Goal: Browse casually: Explore the website without a specific task or goal

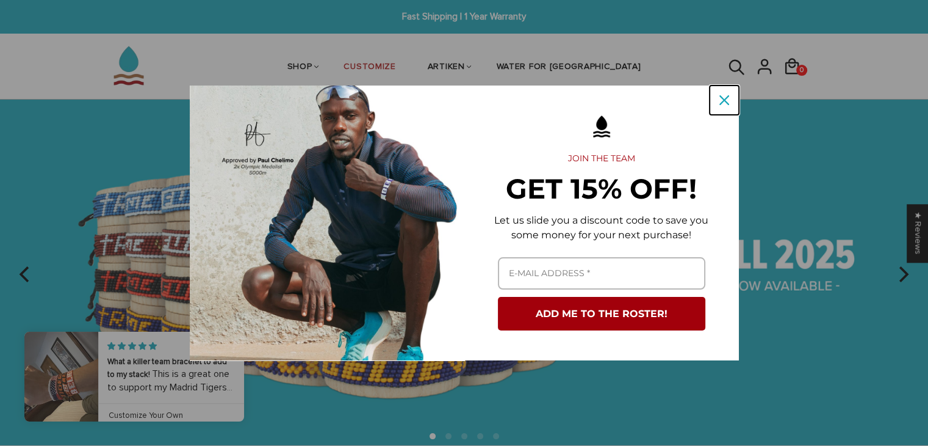
click at [723, 103] on icon "close icon" at bounding box center [725, 100] width 10 height 10
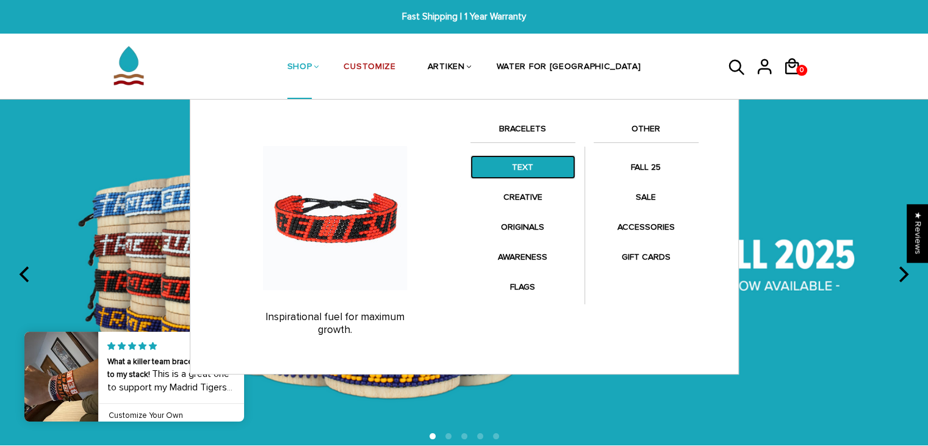
click at [541, 168] on link "TEXT" at bounding box center [523, 167] width 105 height 24
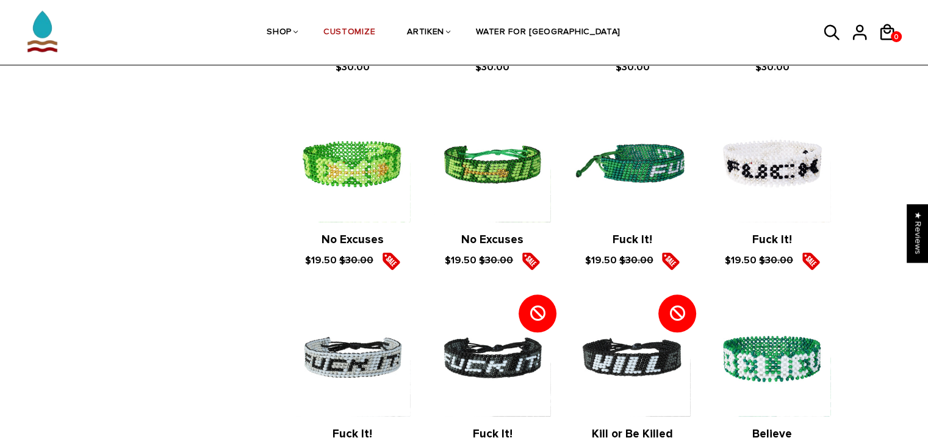
scroll to position [1379, 0]
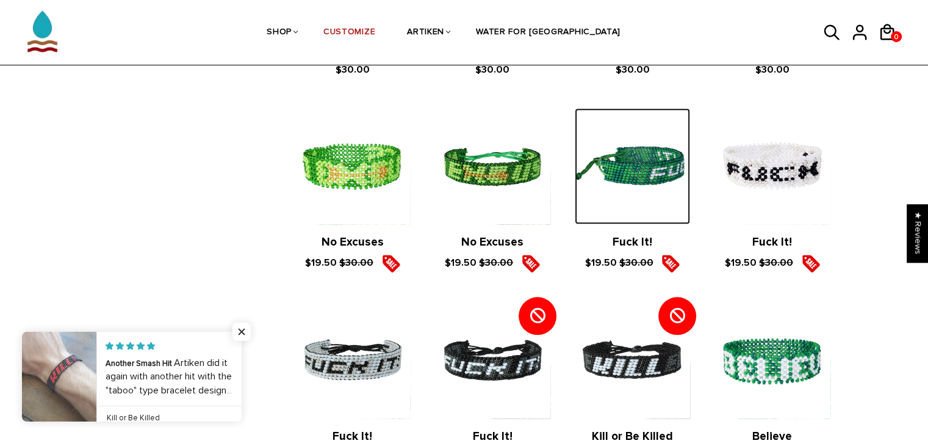
click at [648, 139] on img at bounding box center [632, 165] width 115 height 115
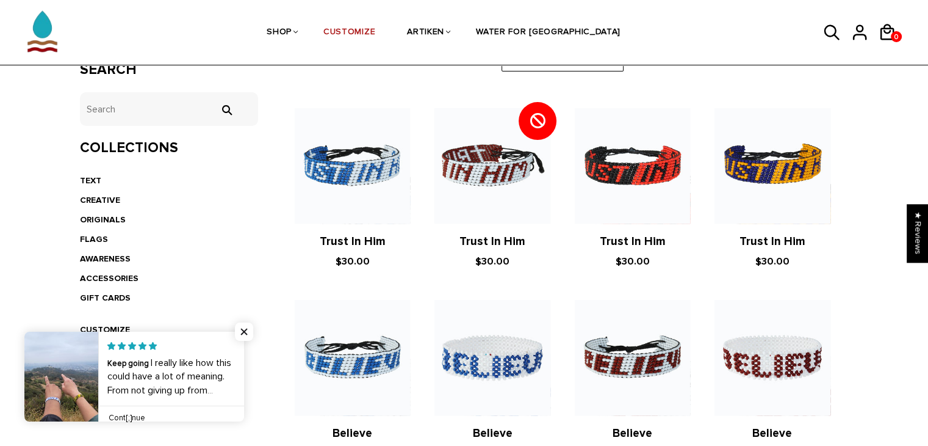
scroll to position [324, 0]
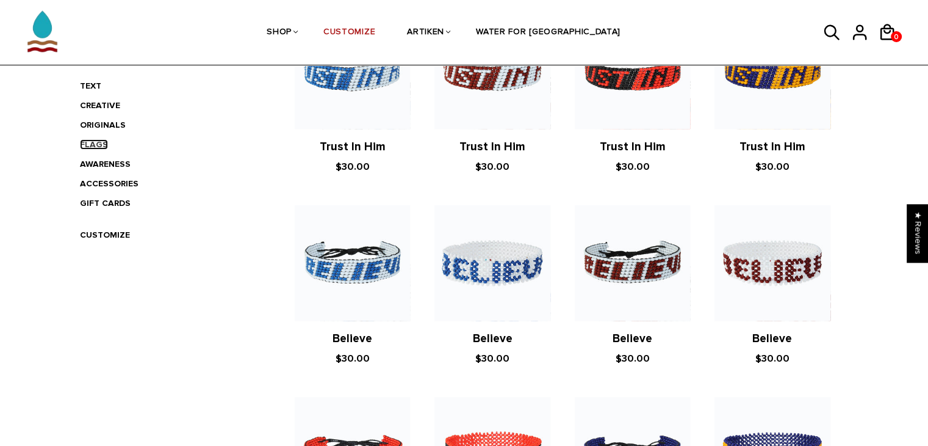
click at [88, 146] on link "FLAGS" at bounding box center [94, 144] width 28 height 10
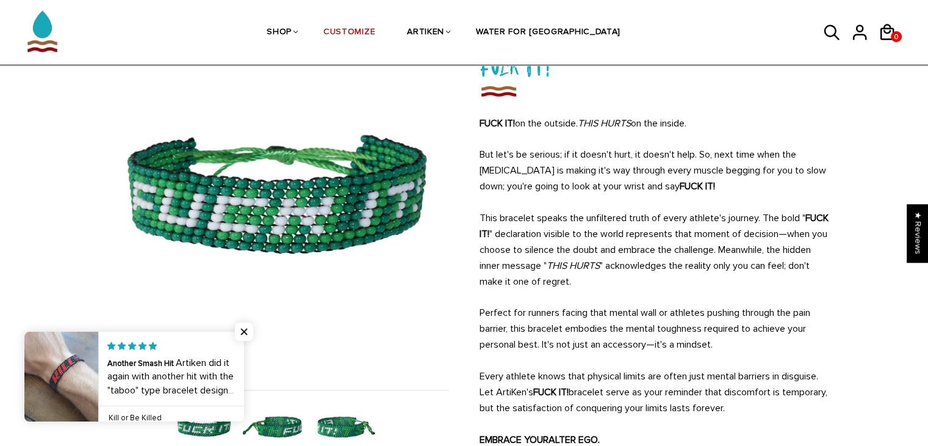
scroll to position [100, 0]
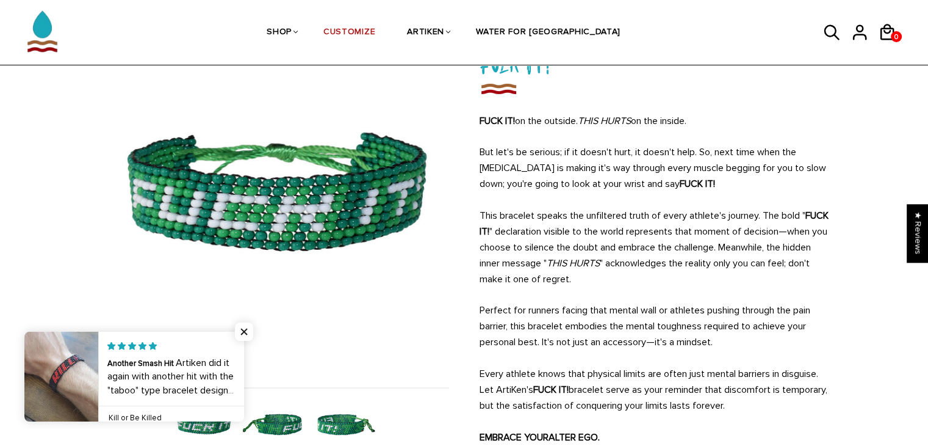
click at [699, 259] on p "This bracelet speaks the unfiltered truth of every athlete's journey. The bold …" at bounding box center [655, 247] width 351 height 79
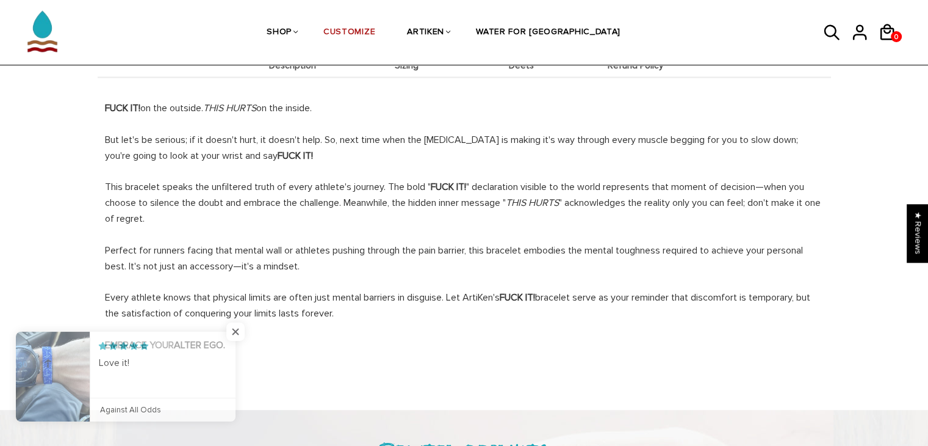
scroll to position [678, 0]
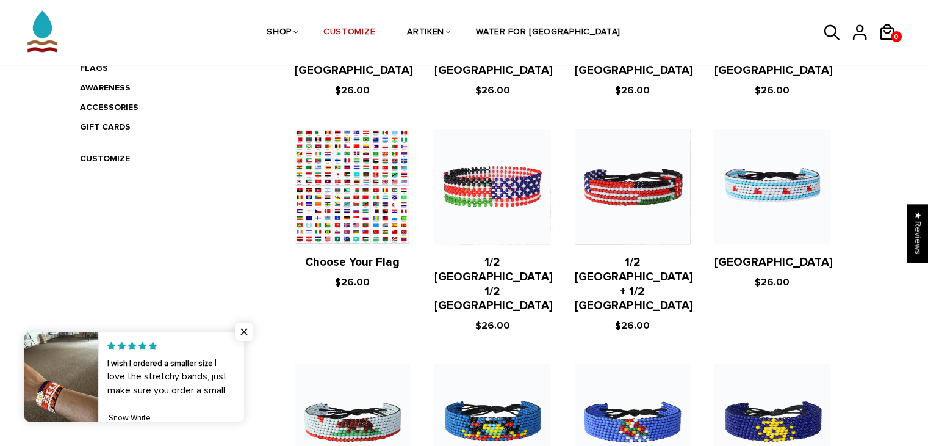
scroll to position [400, 0]
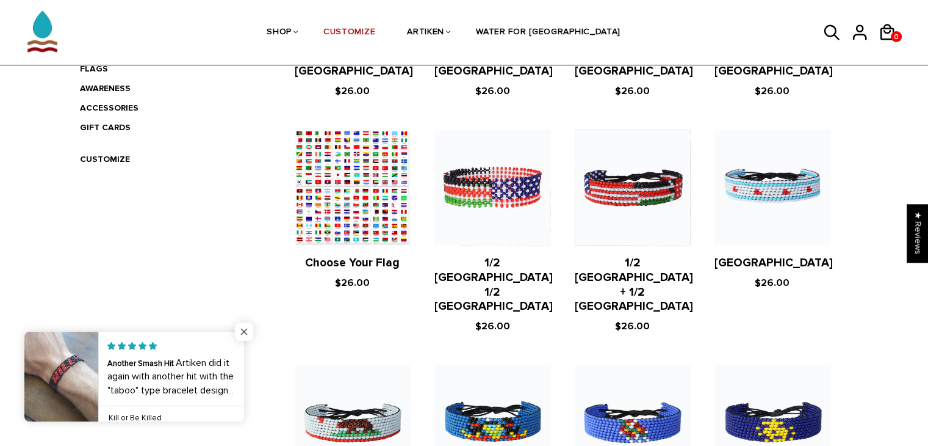
click at [247, 334] on span "Close popup widget" at bounding box center [244, 331] width 18 height 18
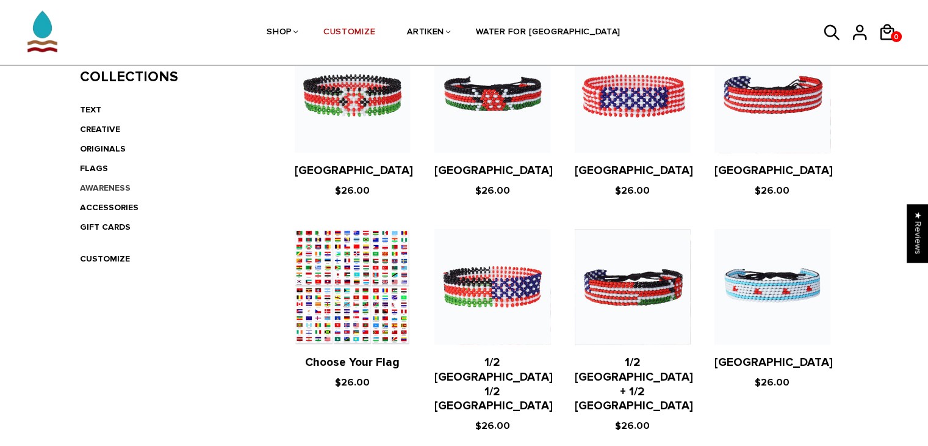
scroll to position [300, 0]
click at [93, 150] on link "ORIGINALS" at bounding box center [103, 149] width 46 height 10
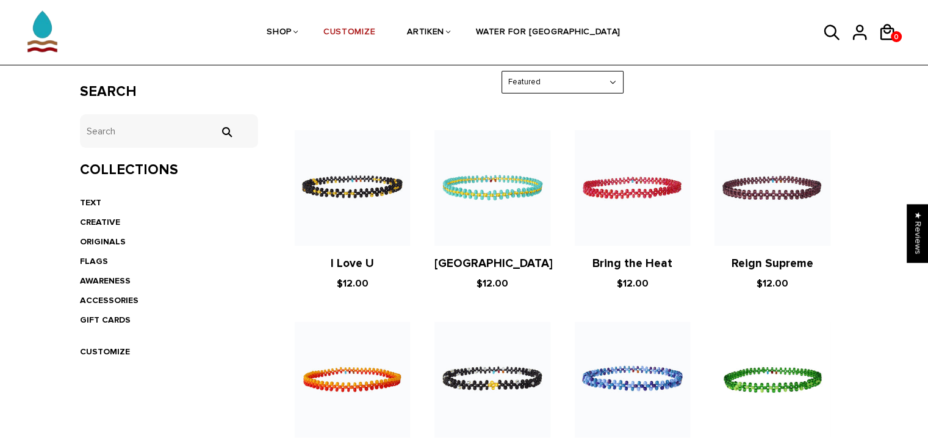
scroll to position [207, 0]
click at [101, 226] on link "CREATIVE" at bounding box center [100, 222] width 40 height 10
